Goal: Transaction & Acquisition: Purchase product/service

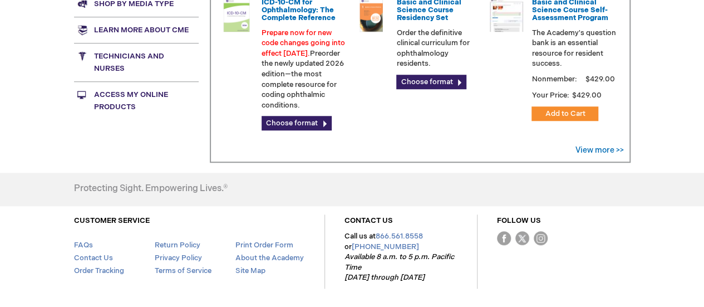
scroll to position [375, 0]
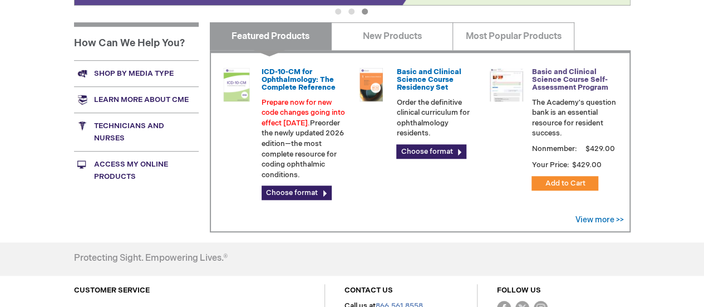
click at [554, 87] on link "Basic and Clinical Science Course Self-Assessment Program" at bounding box center [569, 79] width 76 height 25
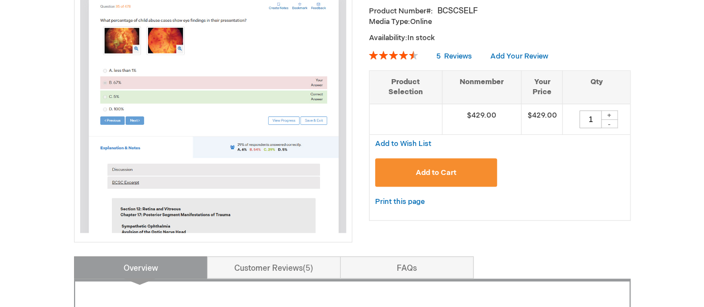
scroll to position [223, 0]
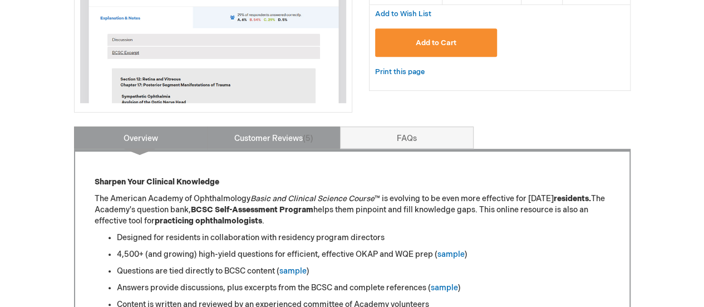
click at [279, 141] on link "Customer Reviews 5" at bounding box center [274, 137] width 134 height 22
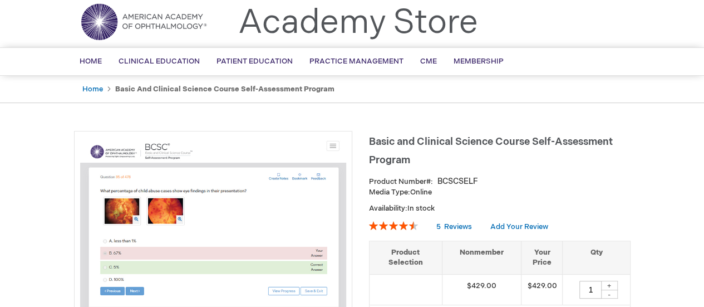
scroll to position [0, 0]
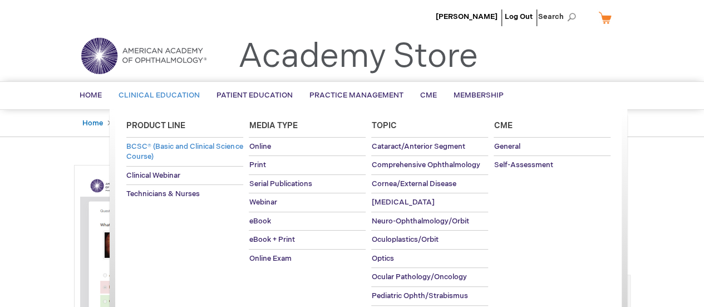
click at [169, 150] on span "BCSC® (Basic and Clinical Science Course)" at bounding box center [184, 151] width 116 height 19
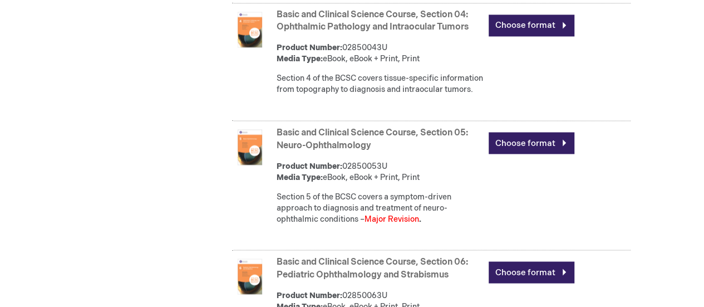
scroll to position [946, 0]
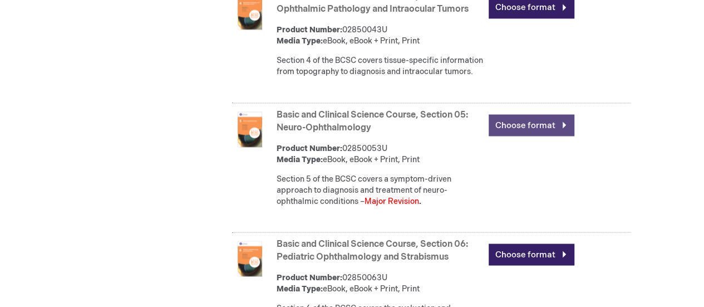
click at [502, 136] on link "Choose format" at bounding box center [531, 125] width 86 height 22
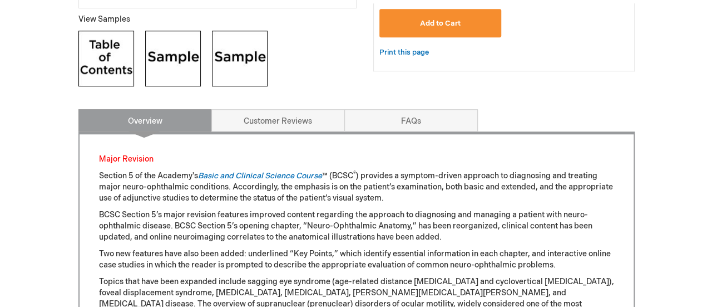
scroll to position [259, 0]
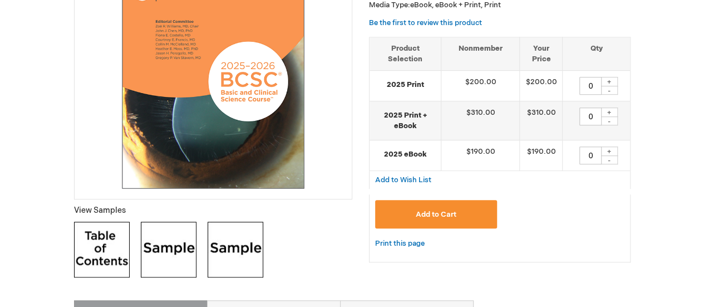
click at [610, 114] on div "+" at bounding box center [609, 111] width 17 height 9
type input "1"
click at [445, 215] on span "Add to Cart" at bounding box center [436, 214] width 41 height 9
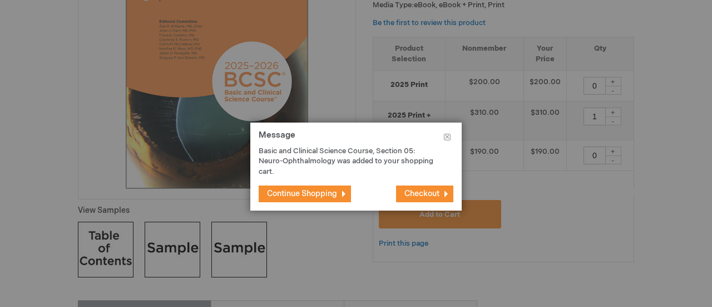
click at [428, 196] on span "Checkout" at bounding box center [421, 193] width 35 height 9
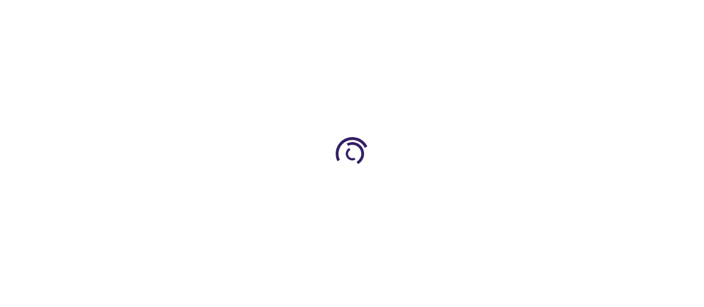
select select "CA"
select select "71"
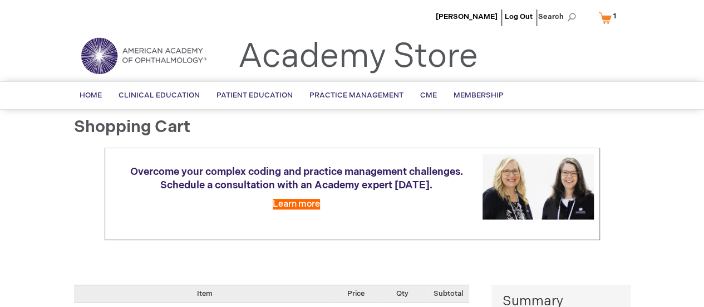
scroll to position [167, 0]
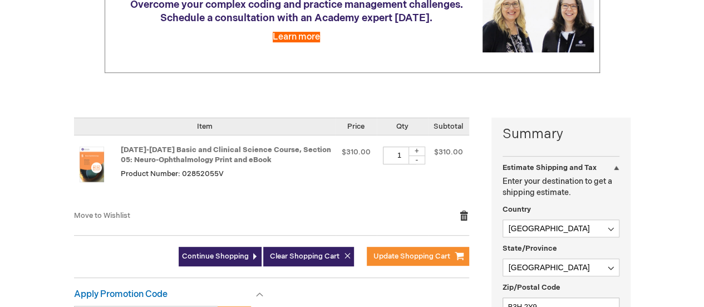
click at [463, 214] on link "Remove item" at bounding box center [464, 215] width 10 height 11
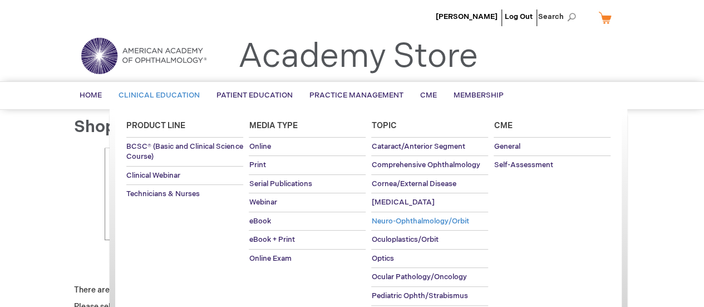
click at [404, 220] on span "Neuro-Ophthalmology/Orbit" at bounding box center [419, 220] width 97 height 9
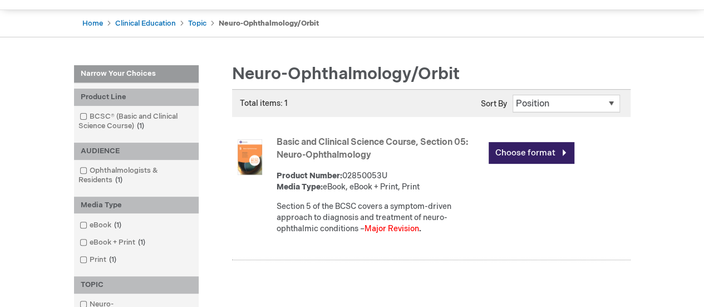
scroll to position [111, 0]
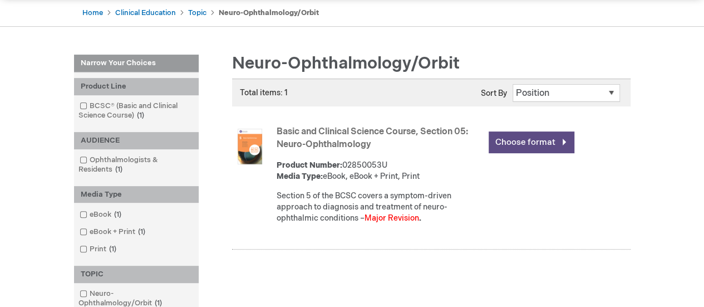
click at [517, 145] on link "Choose format" at bounding box center [531, 142] width 86 height 22
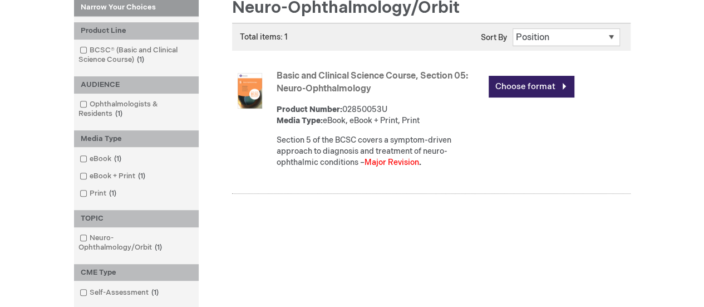
scroll to position [208, 0]
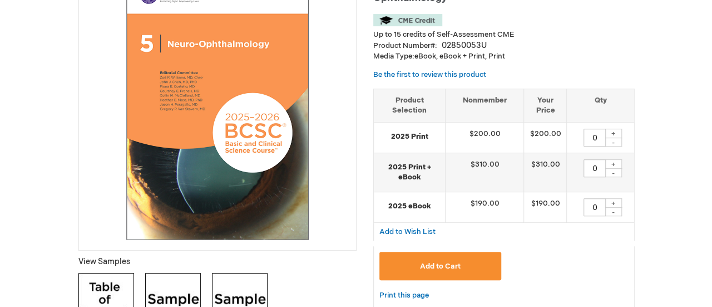
scroll to position [223, 0]
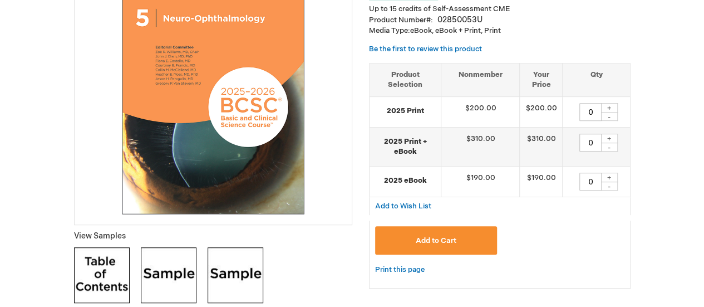
click at [605, 177] on div "+" at bounding box center [609, 176] width 17 height 9
type input "1"
click at [465, 236] on button "Add to Cart" at bounding box center [436, 240] width 122 height 28
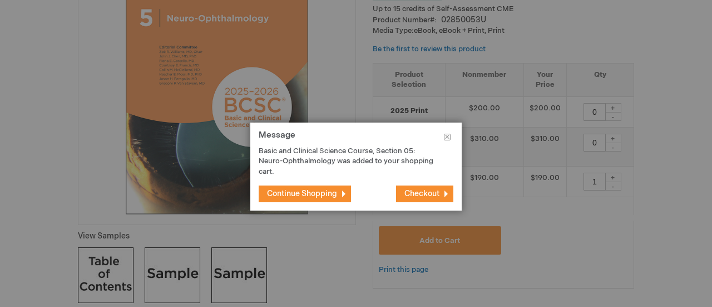
click at [441, 194] on button "Checkout" at bounding box center [424, 193] width 57 height 17
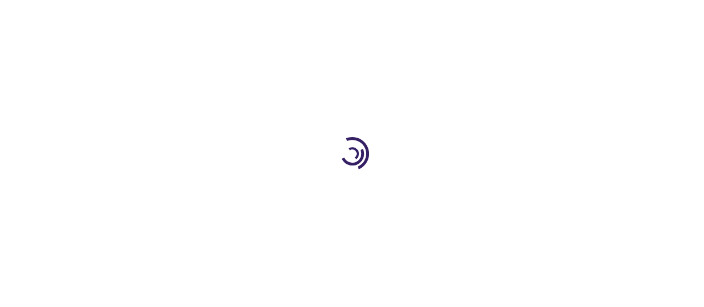
select select "CA"
select select "71"
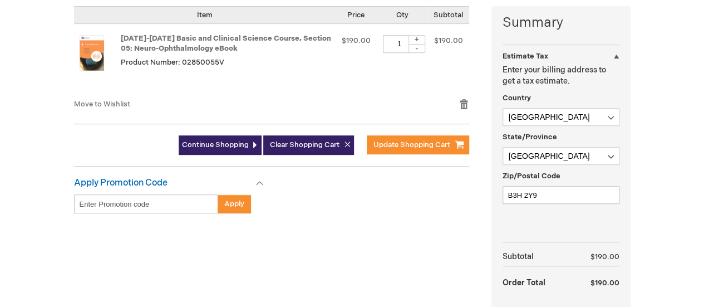
scroll to position [334, 0]
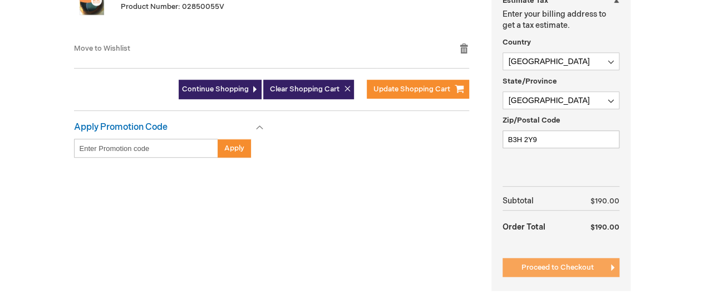
click at [562, 263] on span "Proceed to Checkout" at bounding box center [557, 267] width 72 height 9
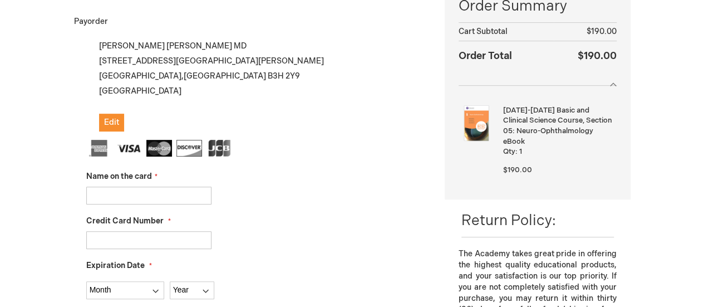
scroll to position [208, 0]
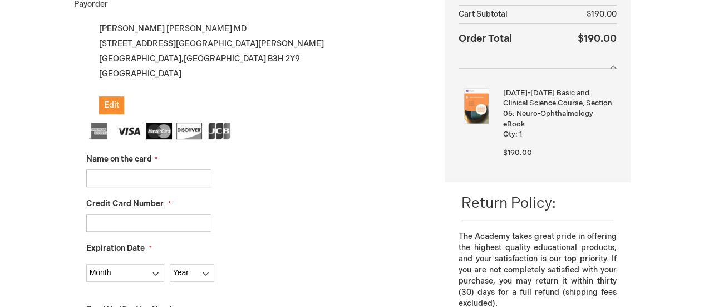
click at [192, 181] on input "Name on the card" at bounding box center [148, 178] width 125 height 18
type input "[PERSON_NAME]"
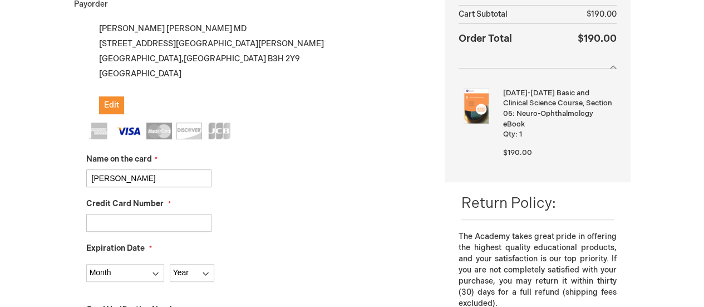
type input "4646923600587823"
click at [147, 275] on select "Month 01 - January 02 - February 03 - March 04 - April 05 - May 06 - June 07 - …" at bounding box center [125, 273] width 78 height 18
select select "4"
click at [86, 264] on select "Month 01 - January 02 - February 03 - March 04 - April 05 - May 06 - June 07 - …" at bounding box center [125, 273] width 78 height 18
click at [192, 278] on select "Year 2025 2026 2027 2028 2029 2030 2031 2032 2033 2034 2035" at bounding box center [192, 273] width 45 height 18
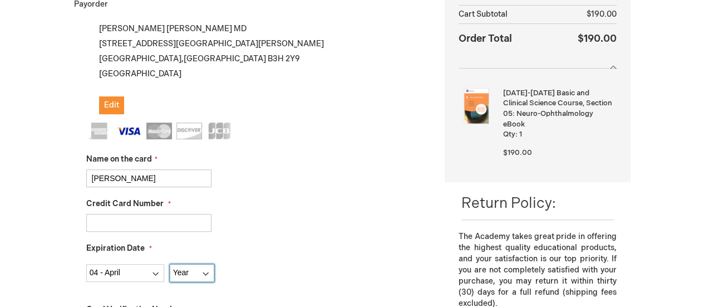
select select "2026"
click at [170, 264] on select "Year 2025 2026 2027 2028 2029 2030 2031 2032 2033 2034 2035" at bounding box center [192, 273] width 45 height 18
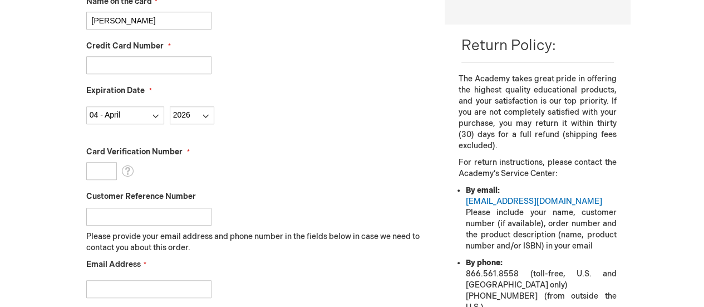
scroll to position [374, 0]
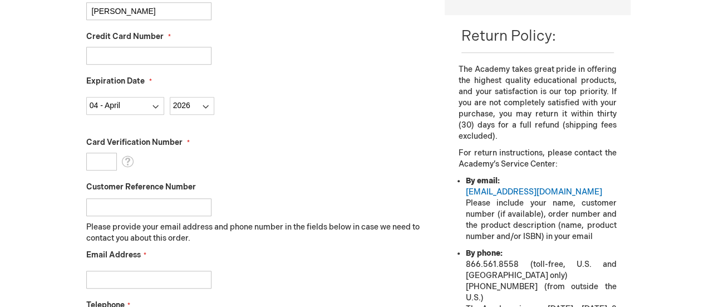
click at [101, 160] on input "Card Verification Number" at bounding box center [101, 161] width 31 height 18
type input "884"
click at [312, 123] on fieldset "Name on the card Wesley Chan Credit Card Number 4646923600587823 Expiration Dat…" at bounding box center [257, 152] width 342 height 394
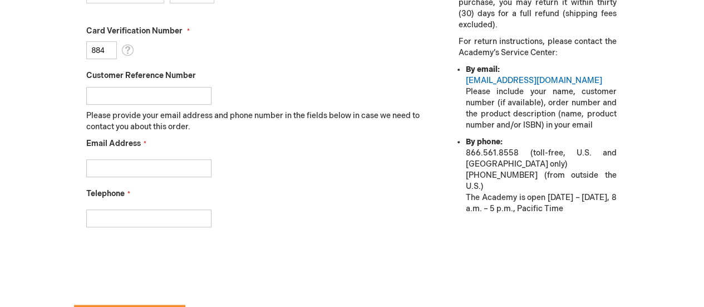
scroll to position [541, 0]
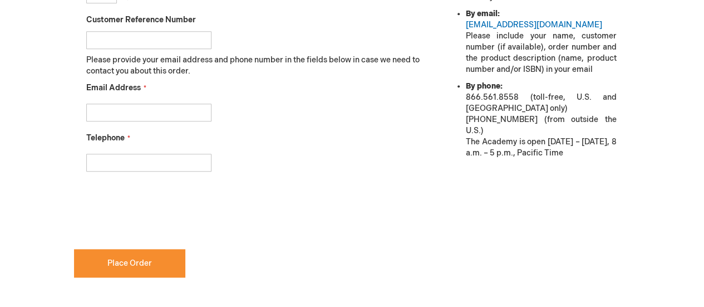
click at [205, 108] on input "Email Address" at bounding box center [148, 112] width 125 height 18
type input "wesley.chan@dal.ca"
type input "902-580-8922"
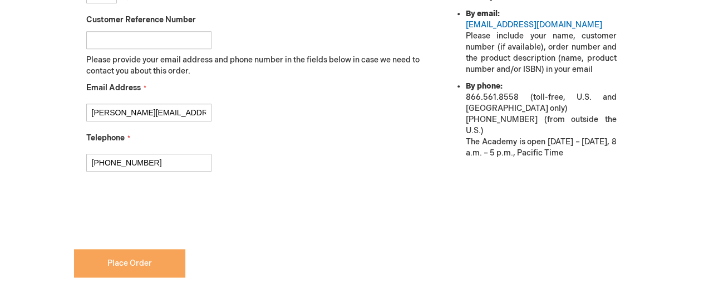
checkbox input "true"
click at [129, 263] on span "Place Order" at bounding box center [129, 262] width 45 height 9
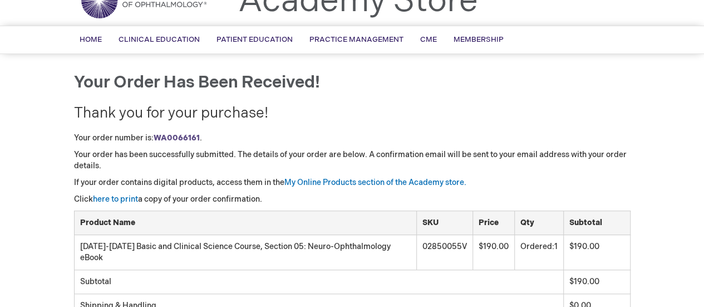
scroll to position [111, 0]
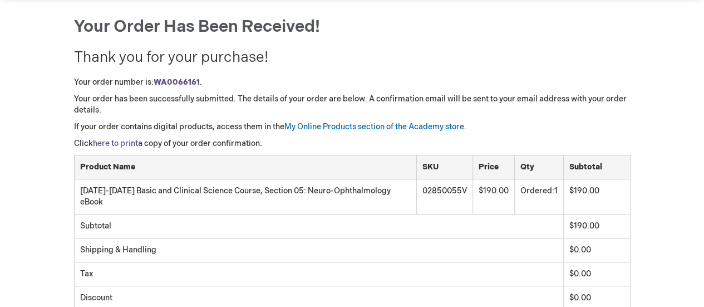
click at [130, 142] on link "here to print" at bounding box center [115, 143] width 45 height 9
click at [366, 124] on link "My Online Products section of the Academy store." at bounding box center [375, 126] width 182 height 9
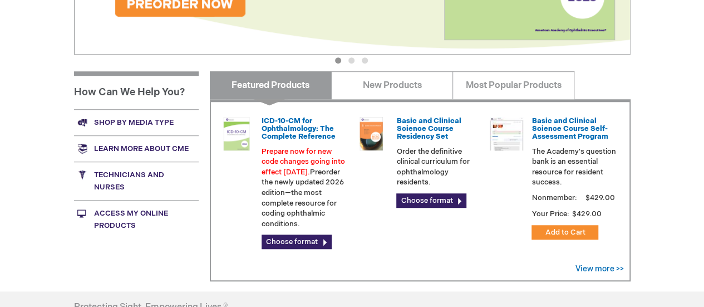
scroll to position [389, 0]
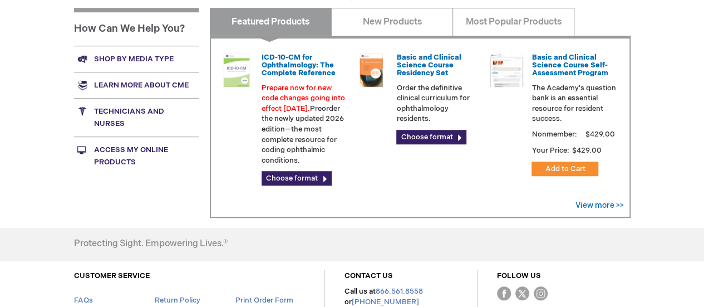
click at [130, 157] on link "Access My Online Products" at bounding box center [136, 155] width 125 height 38
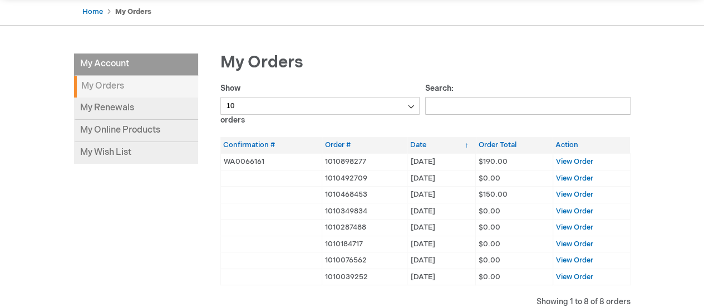
scroll to position [167, 0]
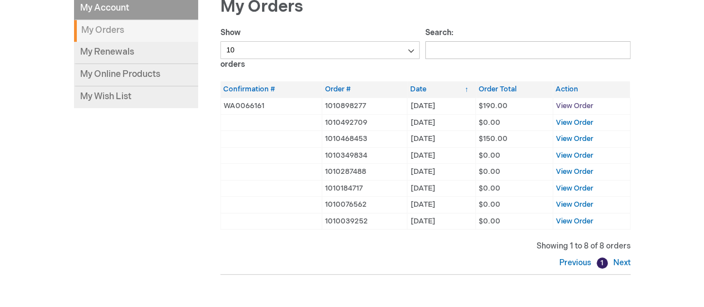
click at [582, 106] on span "View Order" at bounding box center [574, 105] width 37 height 9
